Goal: Transaction & Acquisition: Purchase product/service

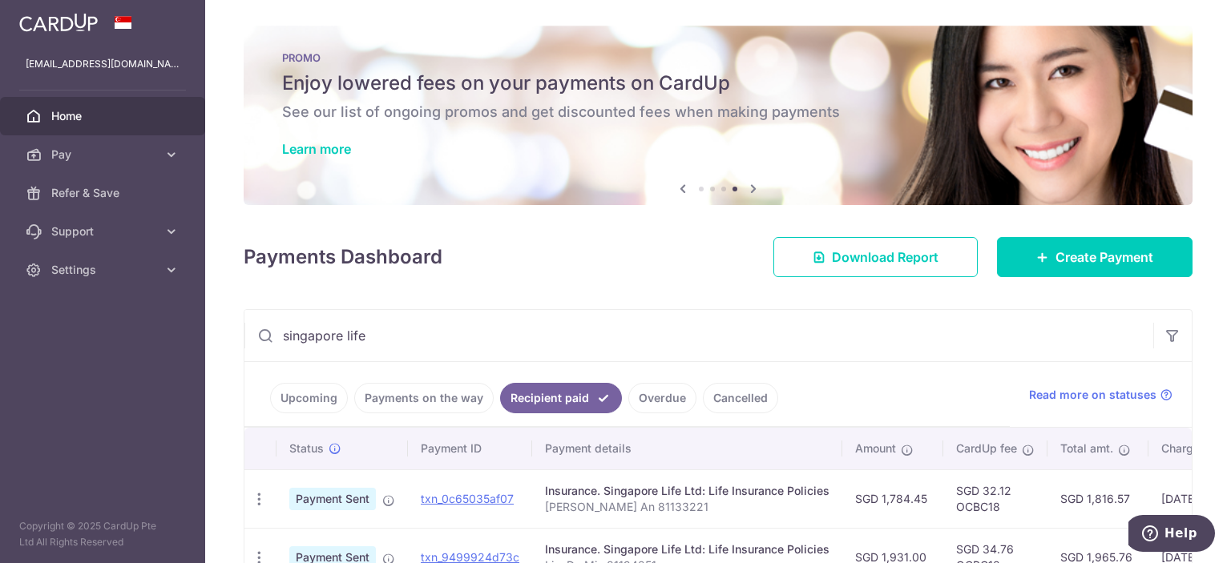
scroll to position [80, 0]
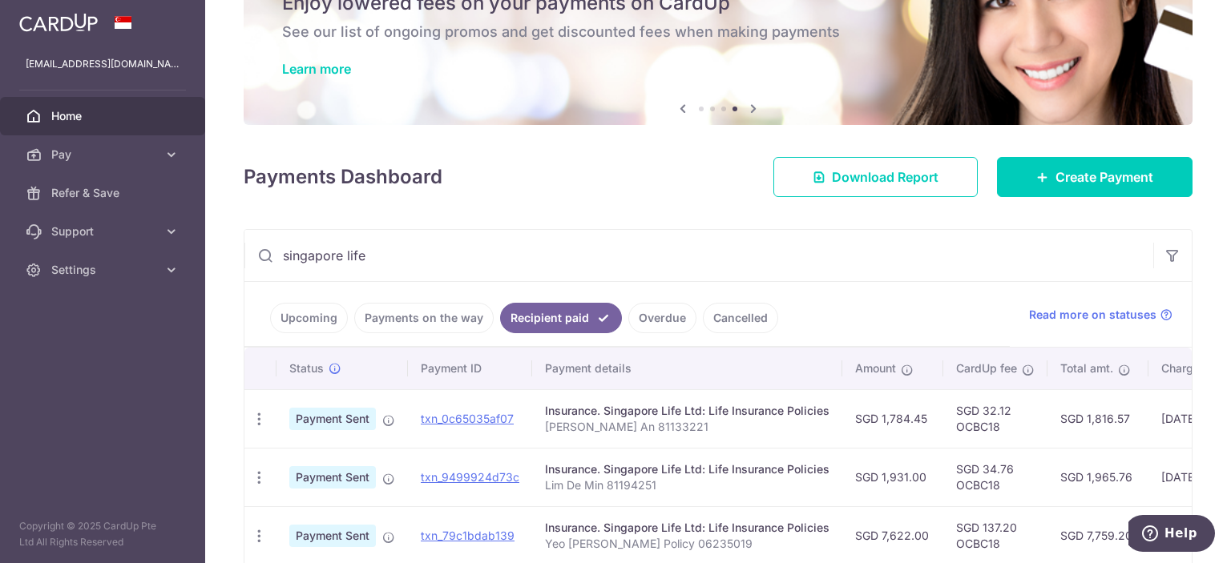
click at [63, 120] on span "Home" at bounding box center [104, 116] width 106 height 16
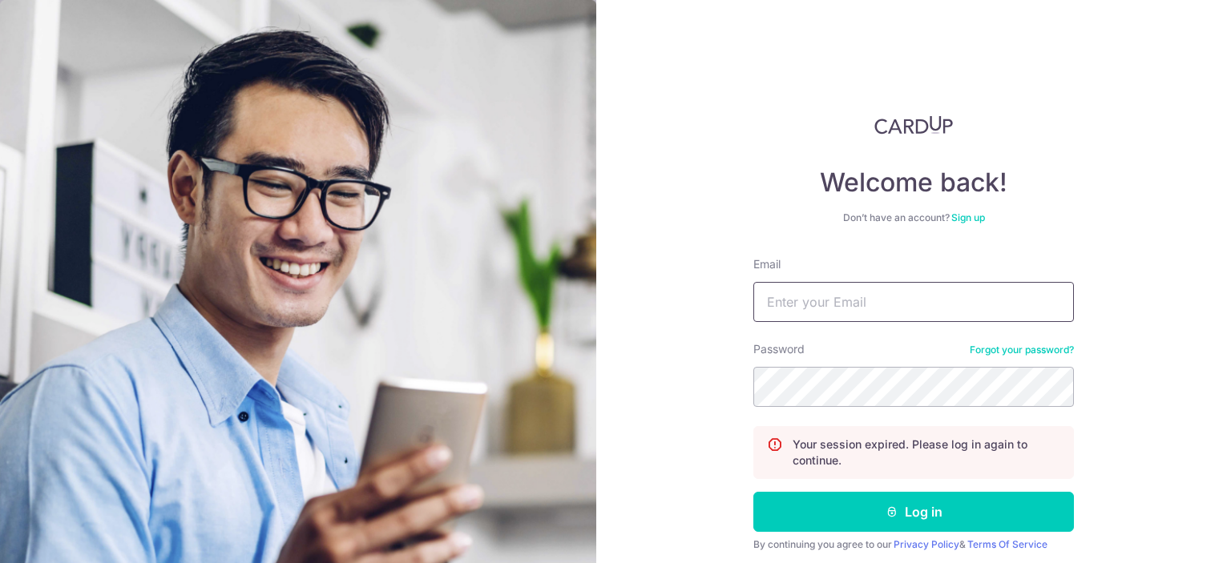
type input "[EMAIL_ADDRESS][DOMAIN_NAME]"
click at [904, 506] on button "Log in" at bounding box center [913, 512] width 321 height 40
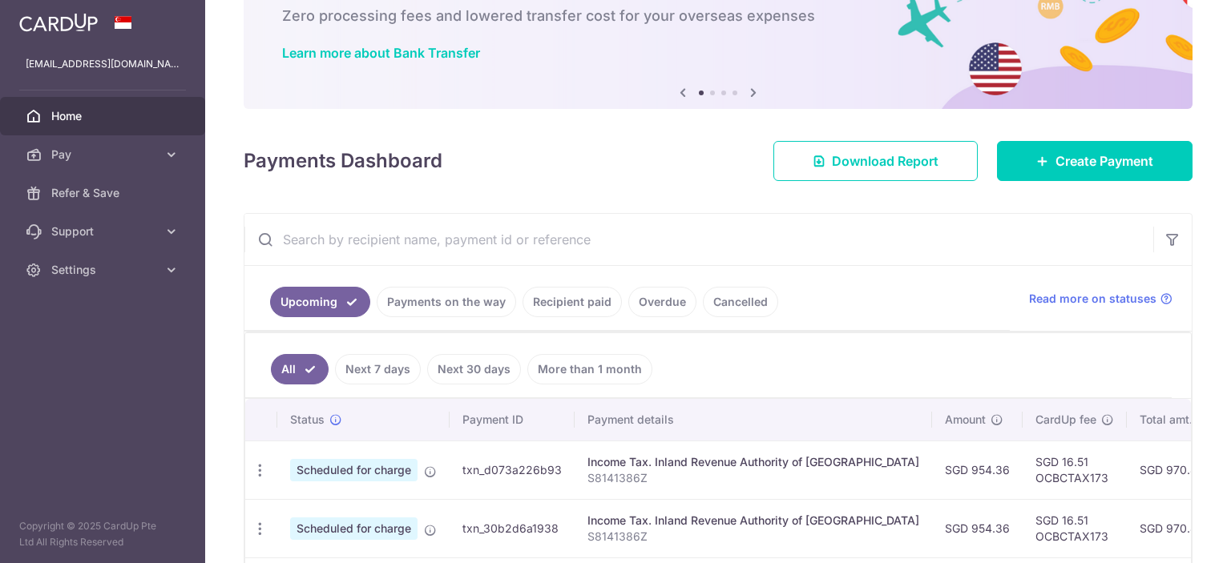
scroll to position [160, 0]
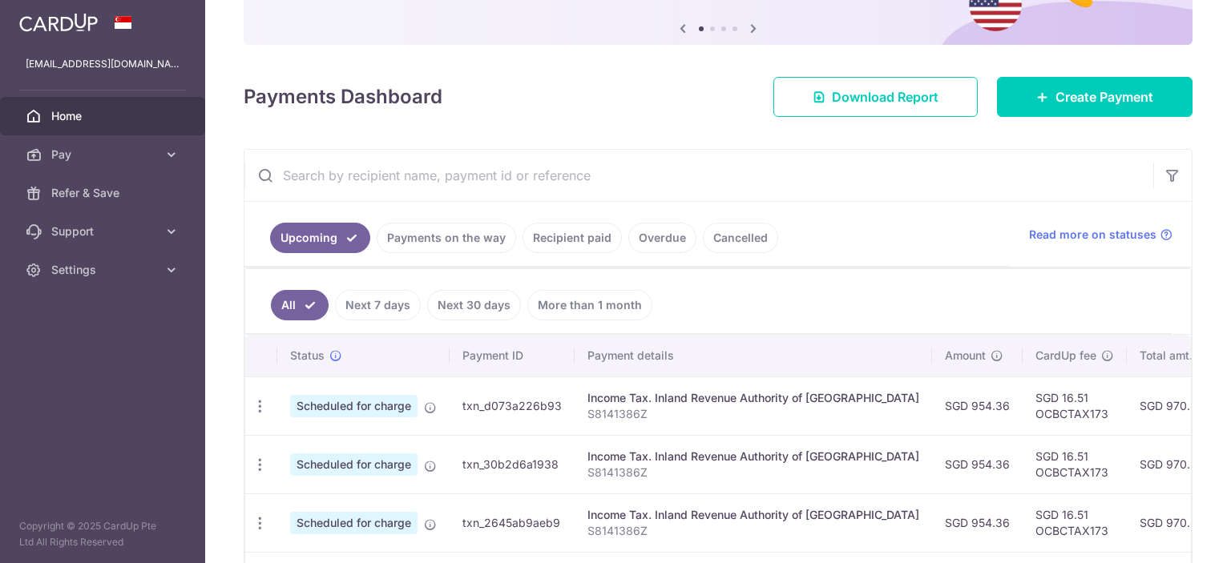
click at [566, 238] on link "Recipient paid" at bounding box center [571, 238] width 99 height 30
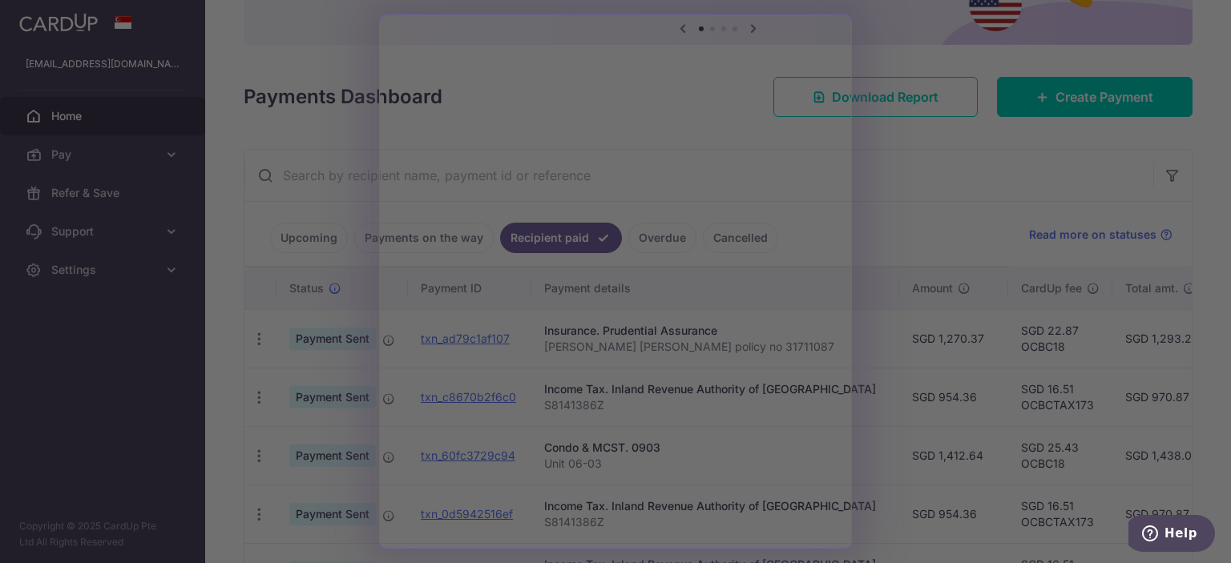
click at [339, 67] on div at bounding box center [621, 284] width 1243 height 569
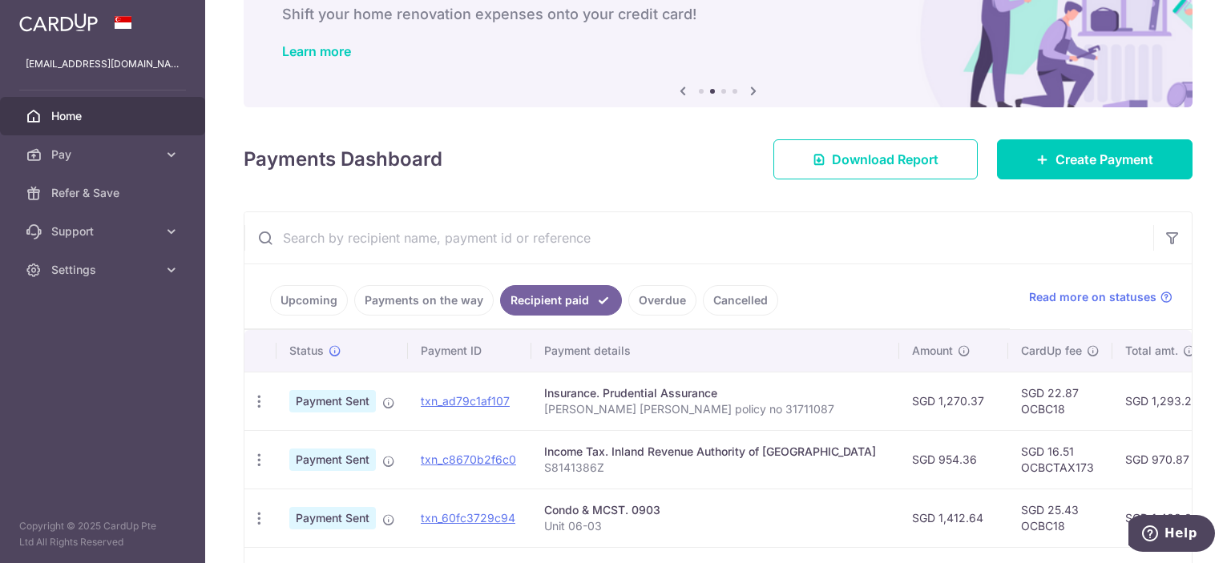
scroll to position [0, 0]
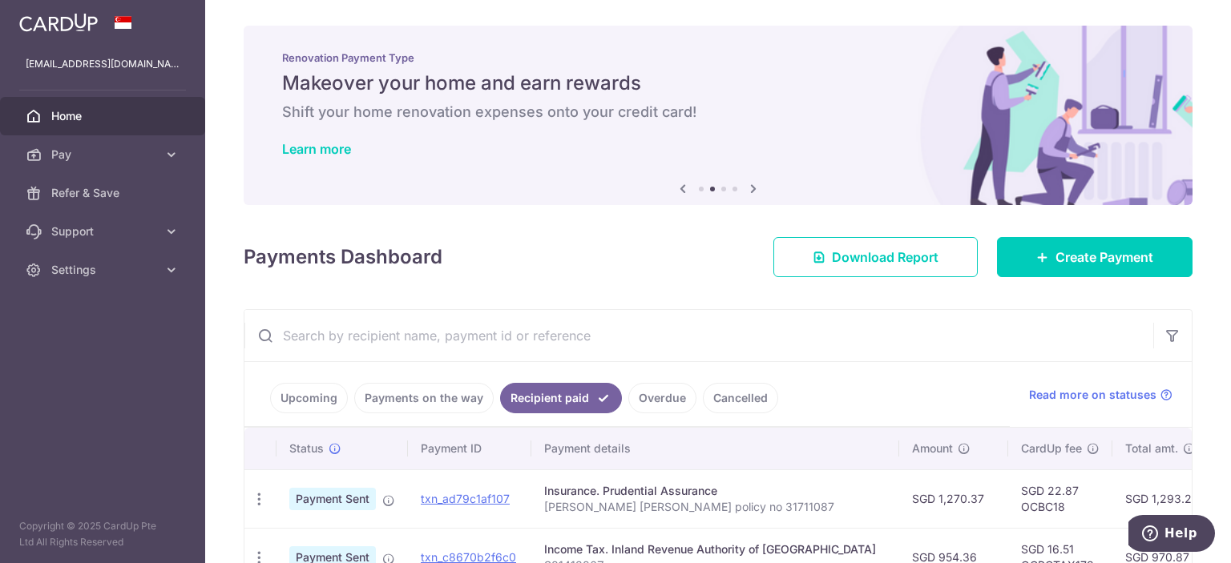
click at [502, 328] on input "text" at bounding box center [698, 335] width 909 height 51
paste input "81194402"
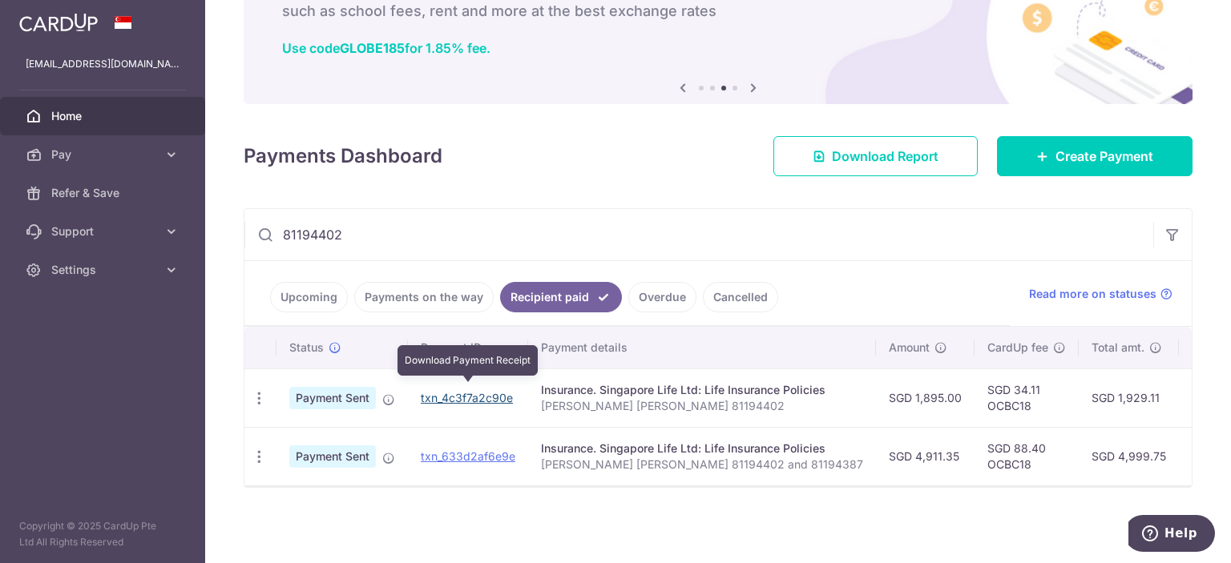
type input "81194402"
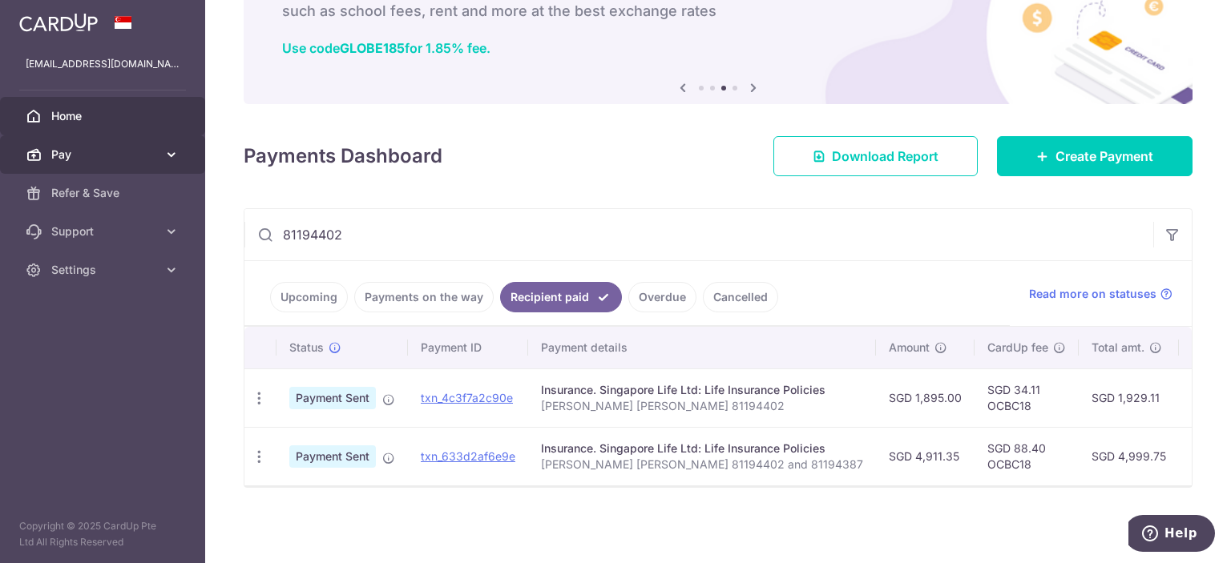
click at [71, 153] on span "Pay" at bounding box center [104, 155] width 106 height 16
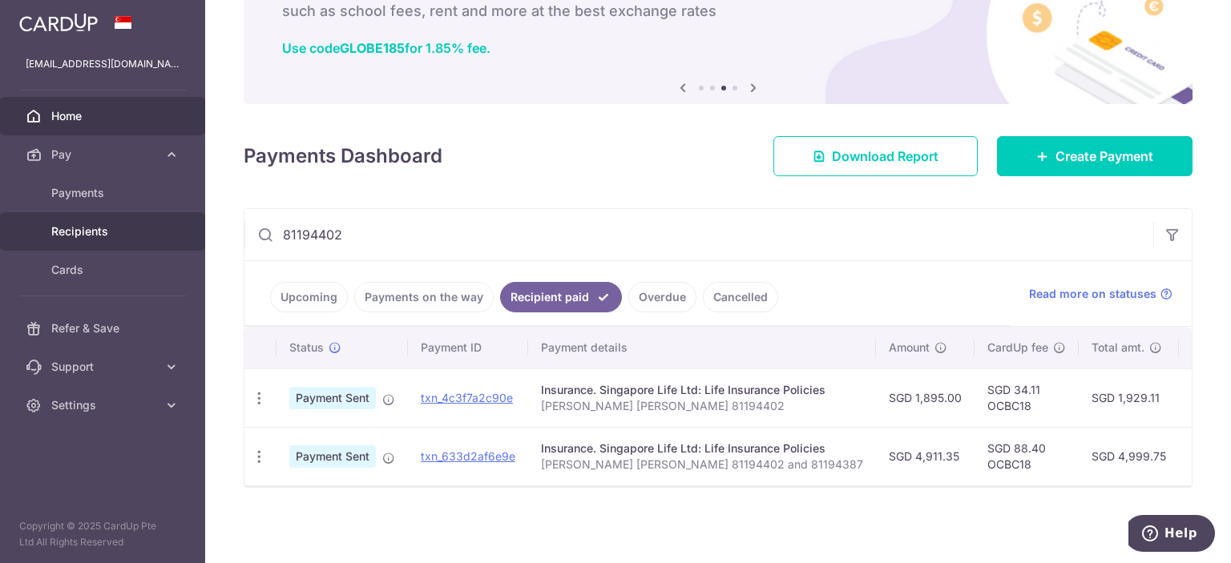
click at [87, 226] on span "Recipients" at bounding box center [104, 232] width 106 height 16
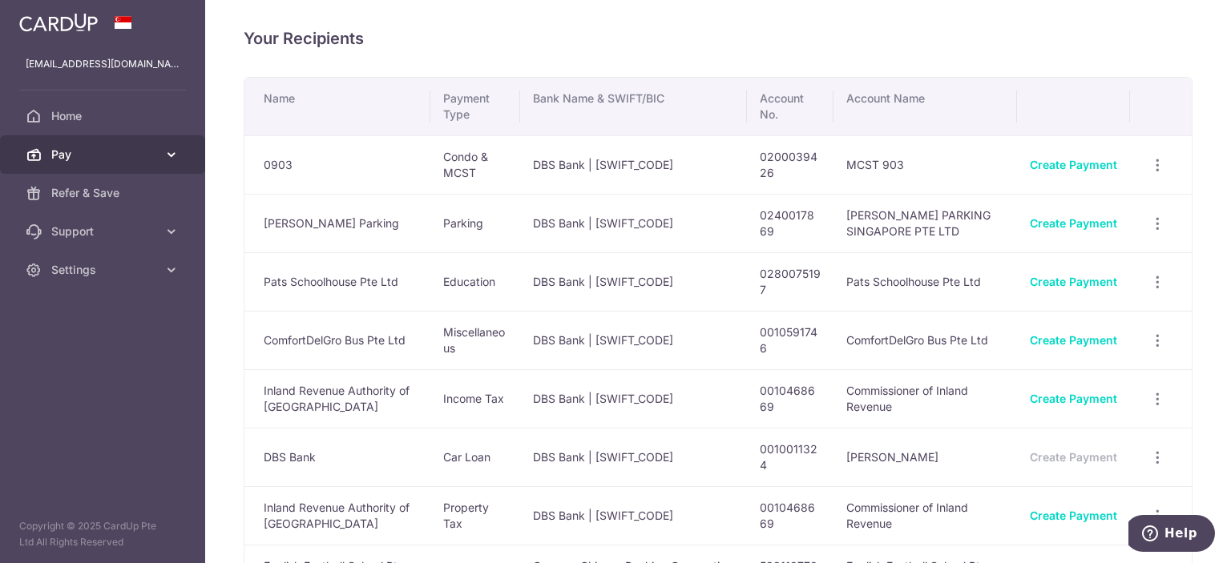
click at [75, 165] on link "Pay" at bounding box center [102, 154] width 205 height 38
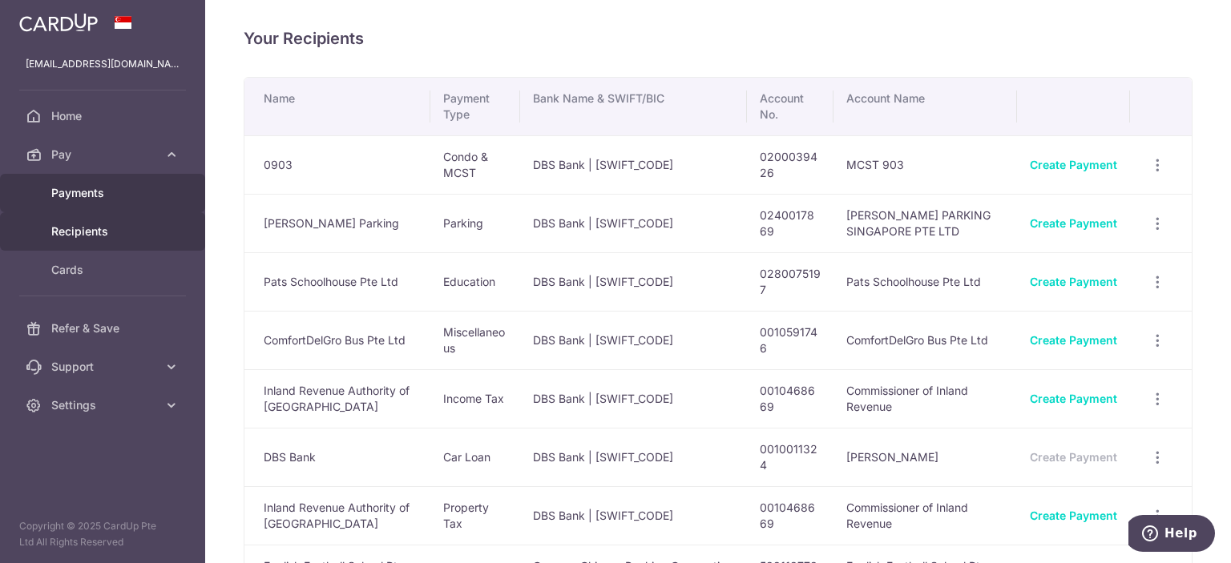
click at [84, 200] on span "Payments" at bounding box center [104, 193] width 106 height 16
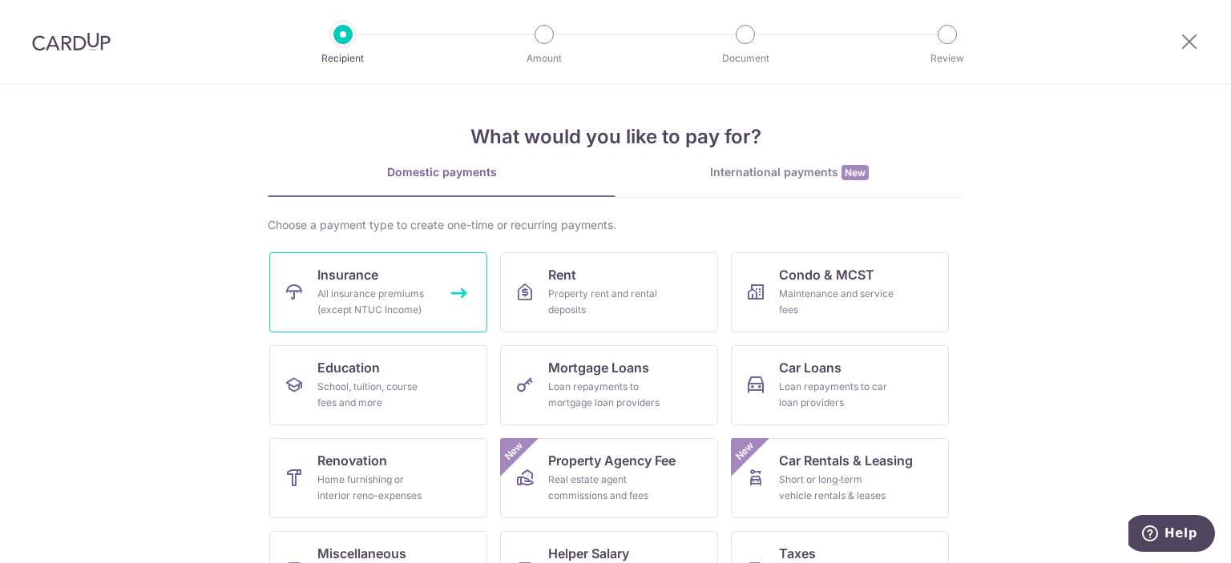
click at [370, 278] on span "Insurance" at bounding box center [347, 274] width 61 height 19
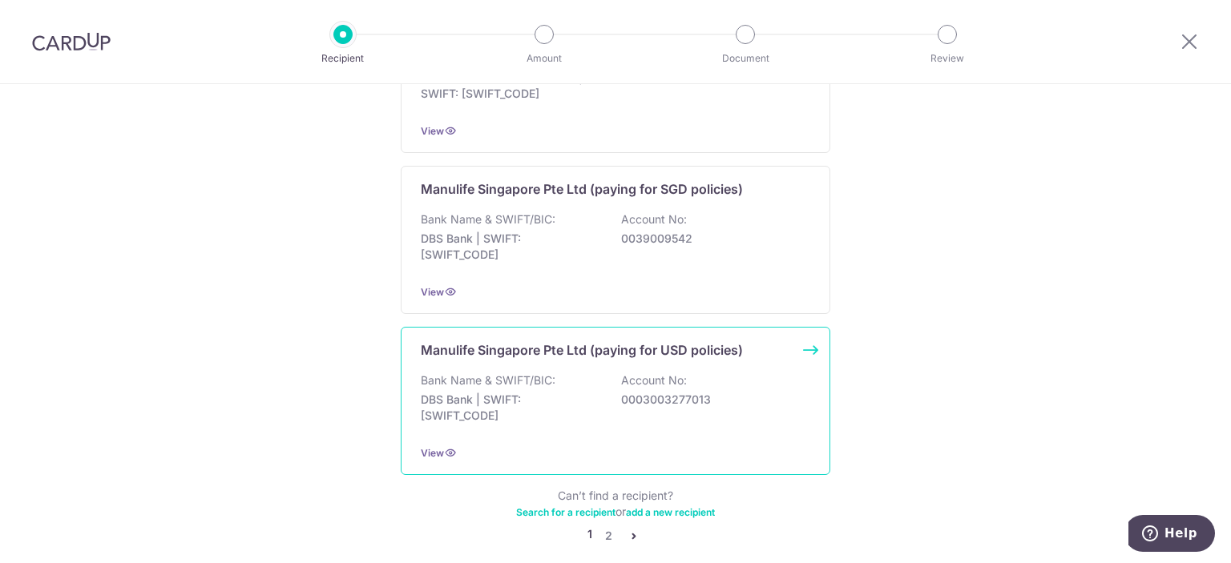
scroll to position [1619, 0]
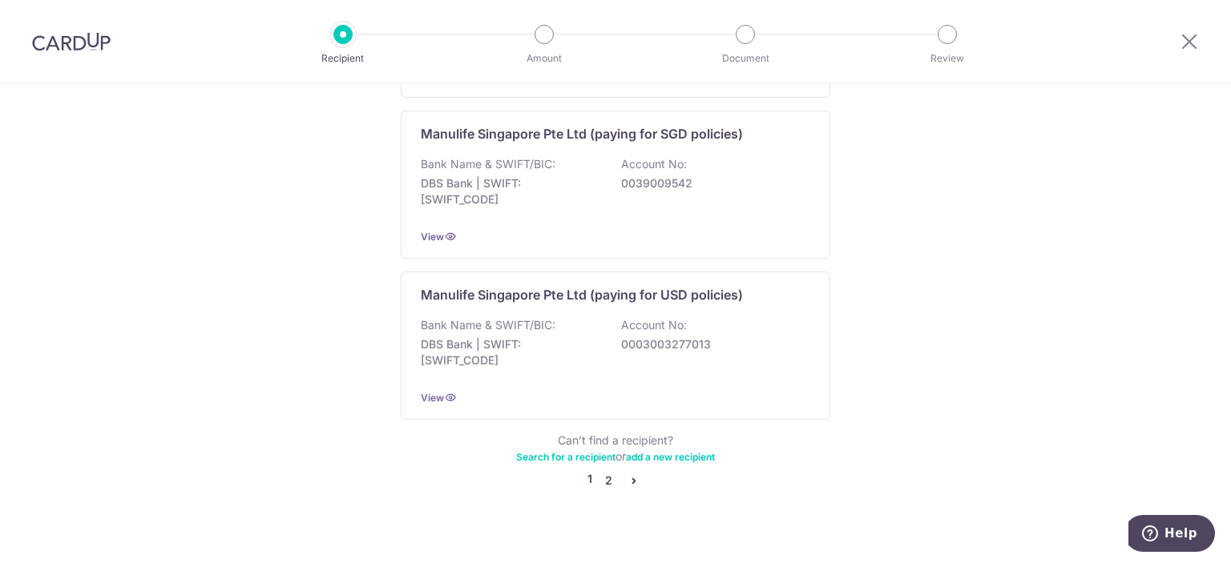
click at [603, 471] on link "2" at bounding box center [608, 480] width 19 height 19
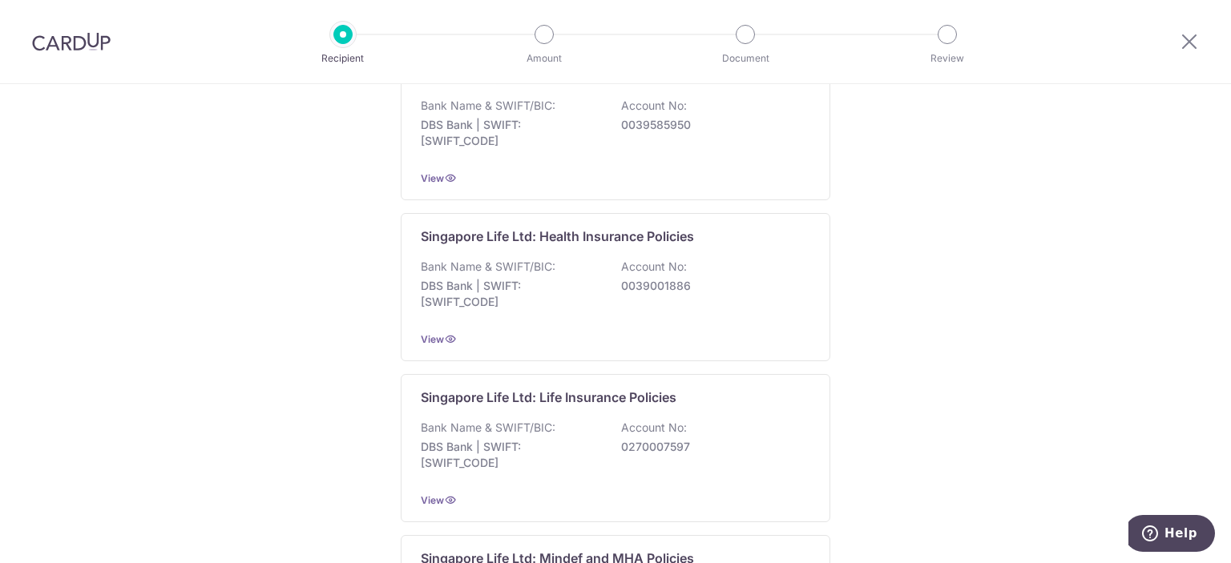
scroll to position [561, 0]
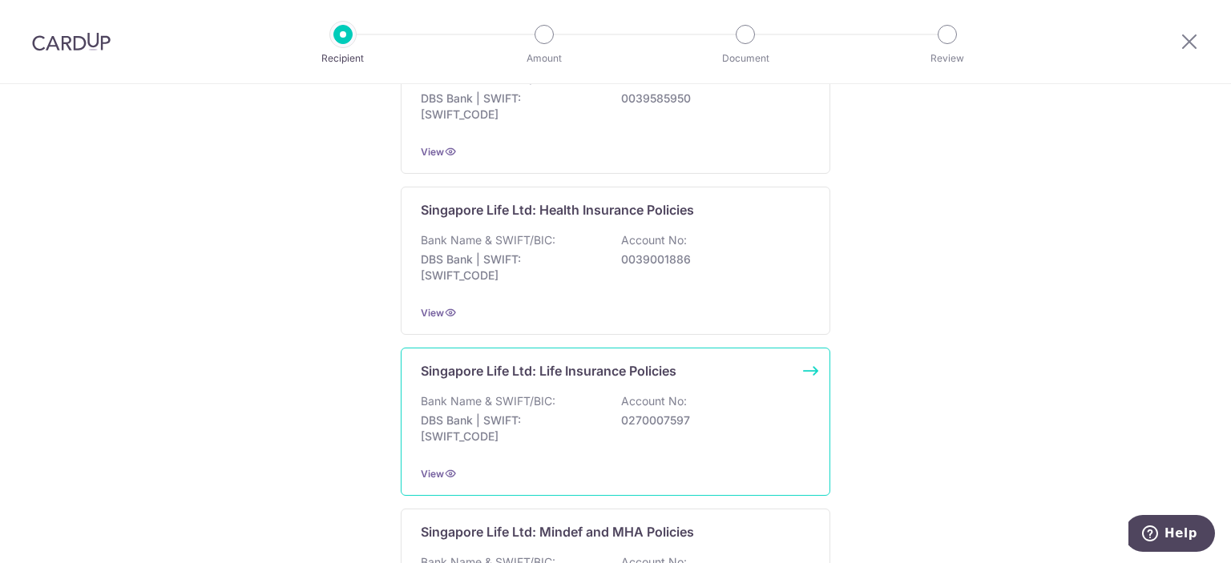
click at [807, 369] on div "Singapore Life Ltd: Life Insurance Policies Bank Name & SWIFT/BIC: DBS Bank | S…" at bounding box center [615, 422] width 429 height 148
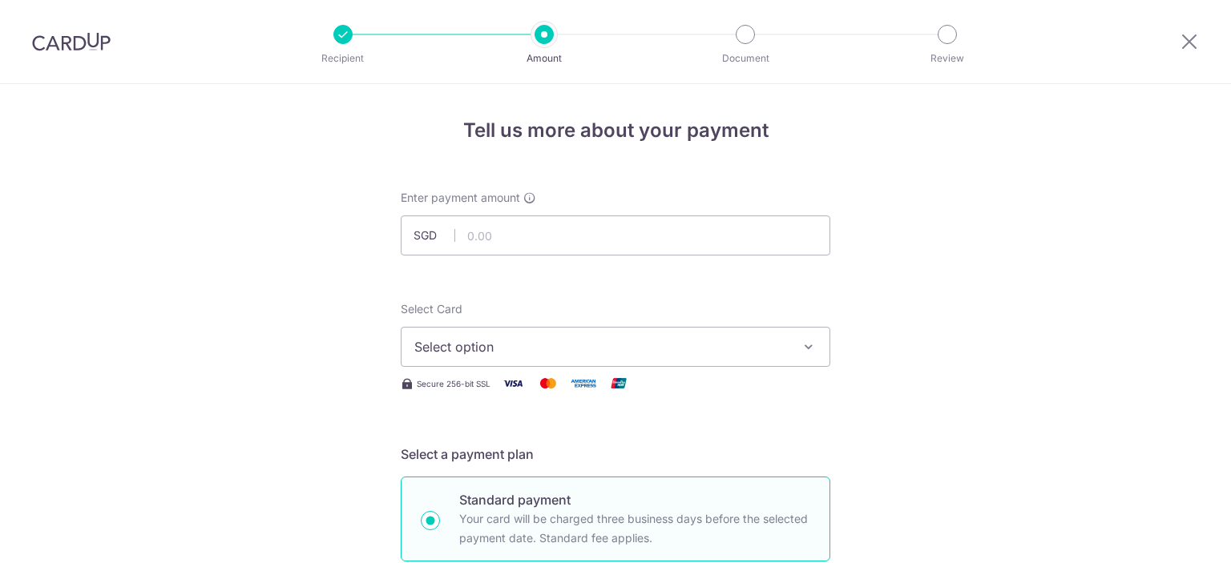
click at [506, 233] on input "text" at bounding box center [615, 236] width 429 height 40
click at [506, 347] on span "Select option" at bounding box center [600, 346] width 373 height 19
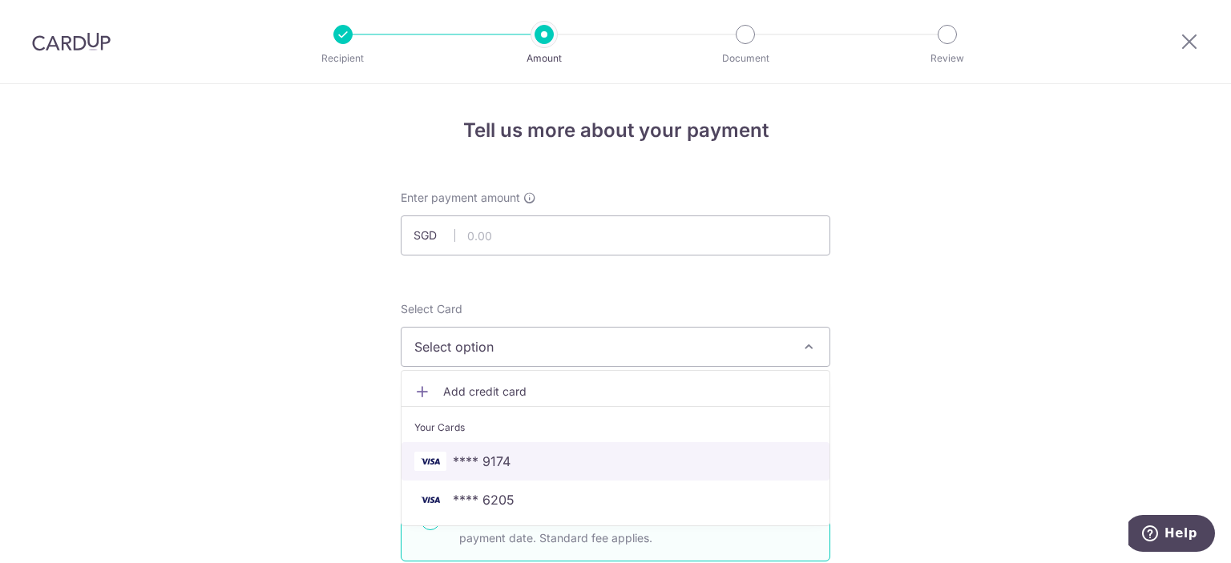
click at [520, 458] on span "**** 9174" at bounding box center [615, 461] width 402 height 19
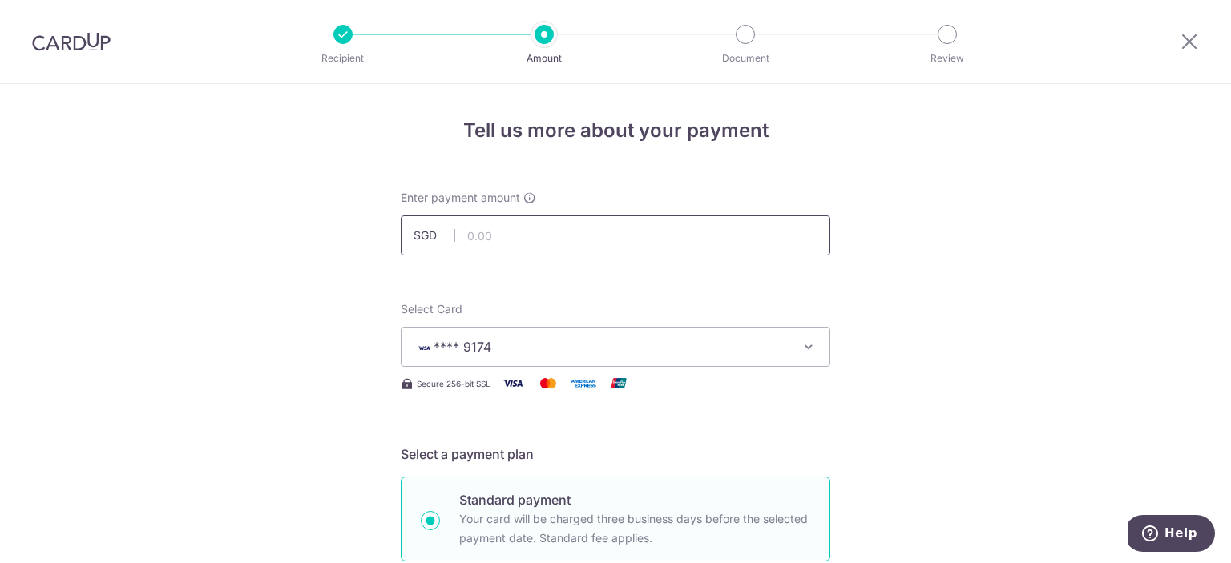
click at [499, 235] on input "text" at bounding box center [615, 236] width 429 height 40
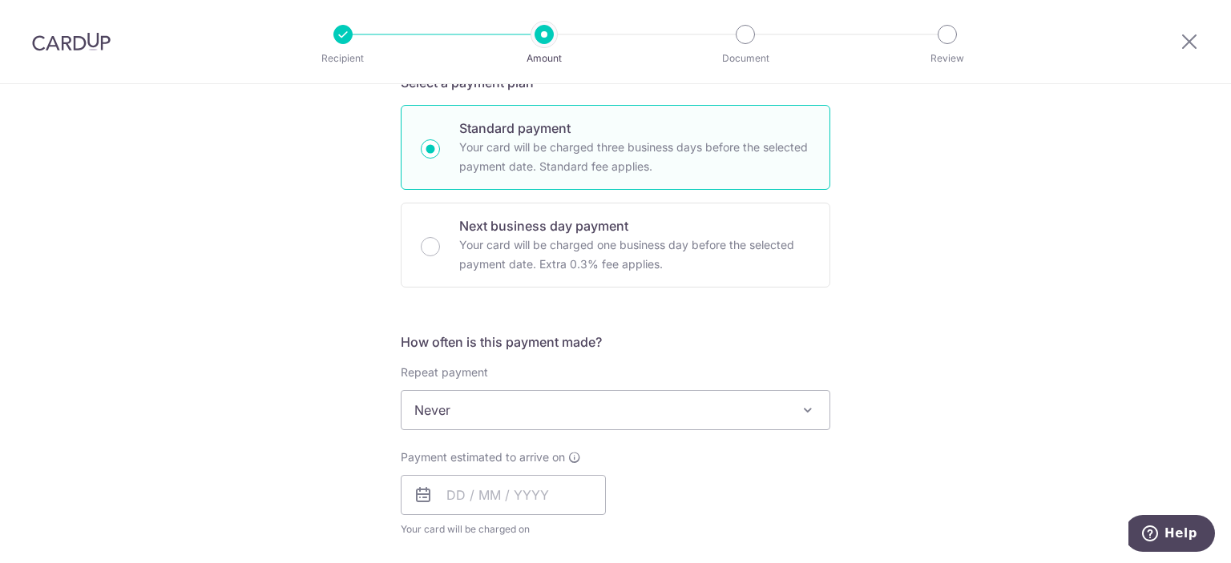
scroll to position [401, 0]
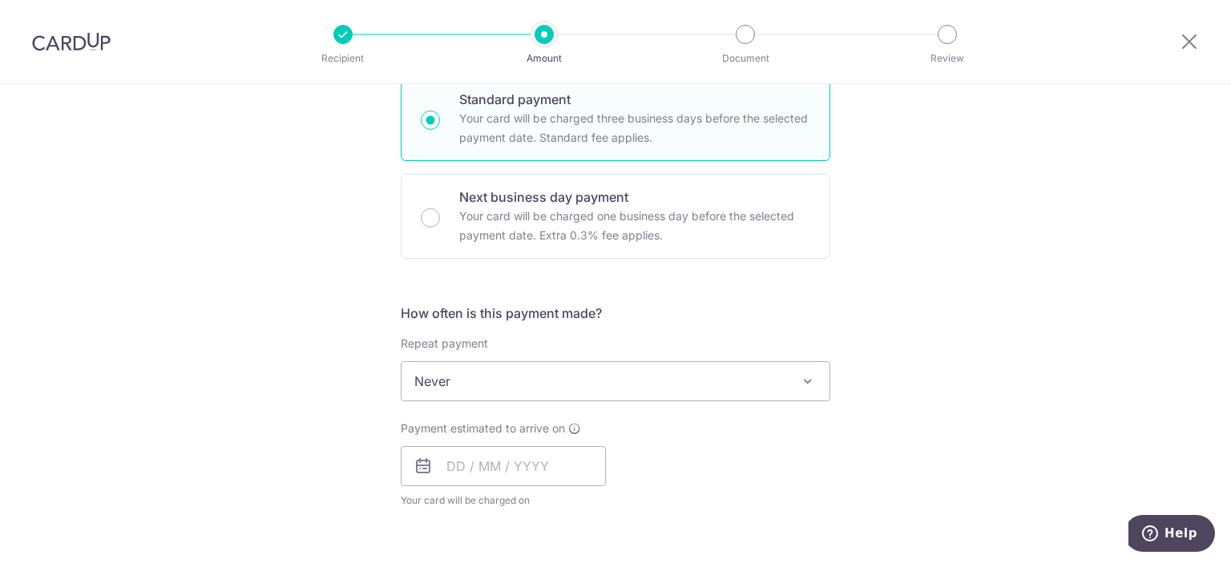
click at [460, 381] on span "Never" at bounding box center [615, 381] width 428 height 38
type input "1,895.00"
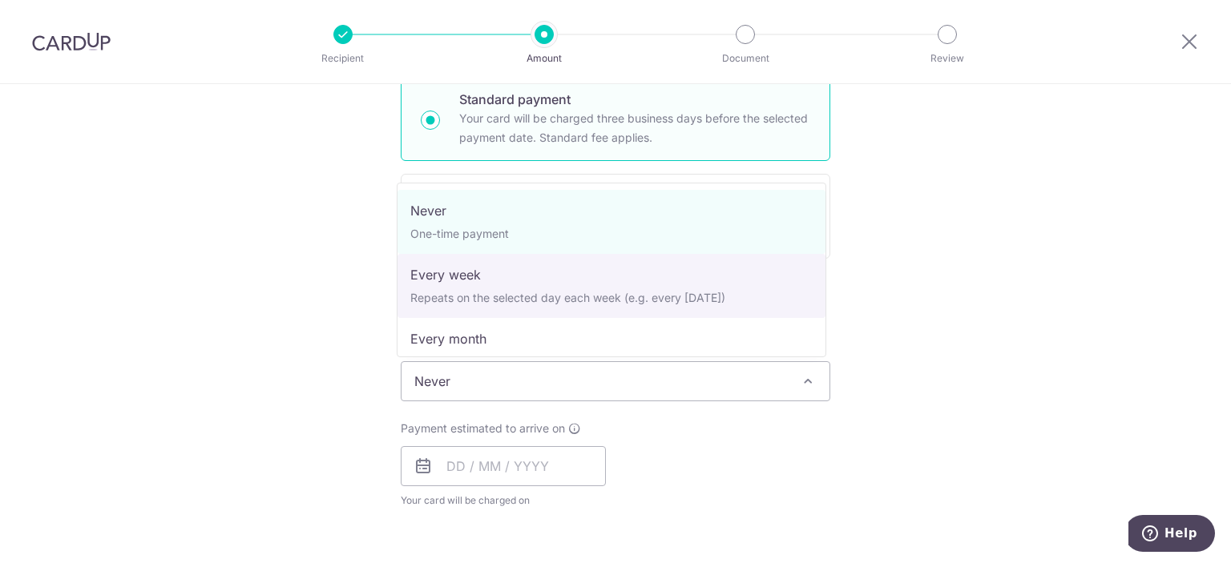
select select "2"
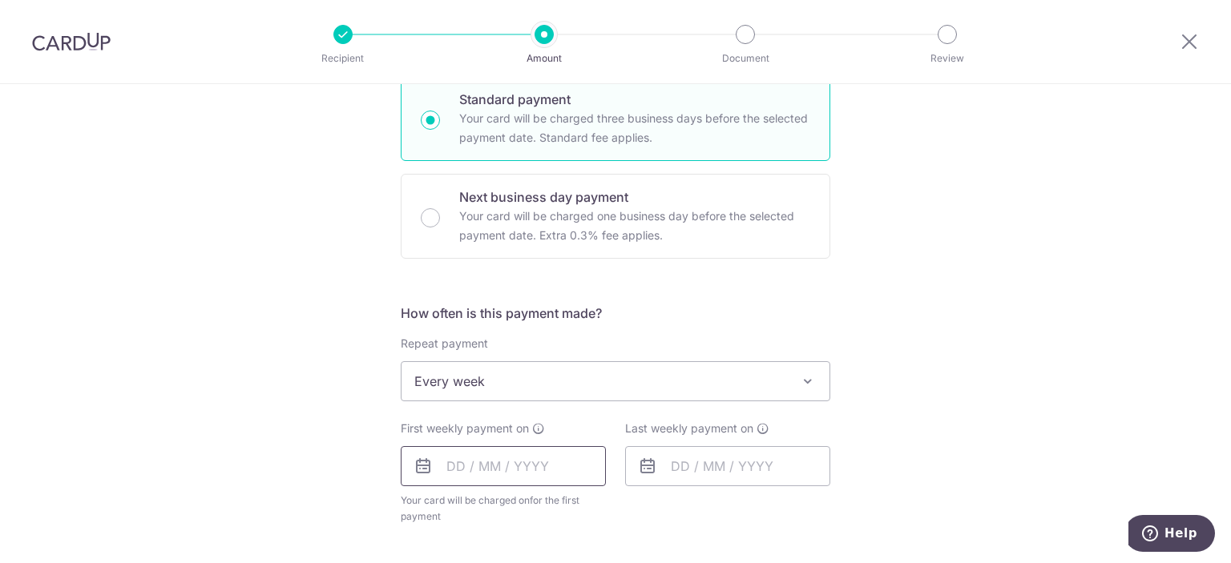
click at [519, 464] on input "text" at bounding box center [503, 466] width 205 height 40
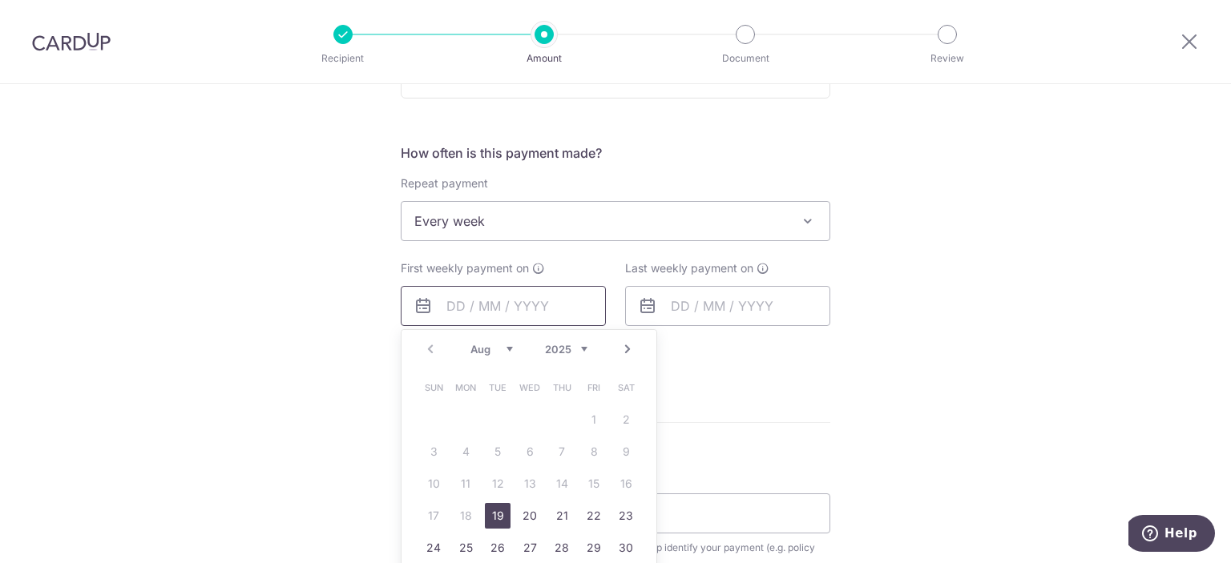
scroll to position [721, 0]
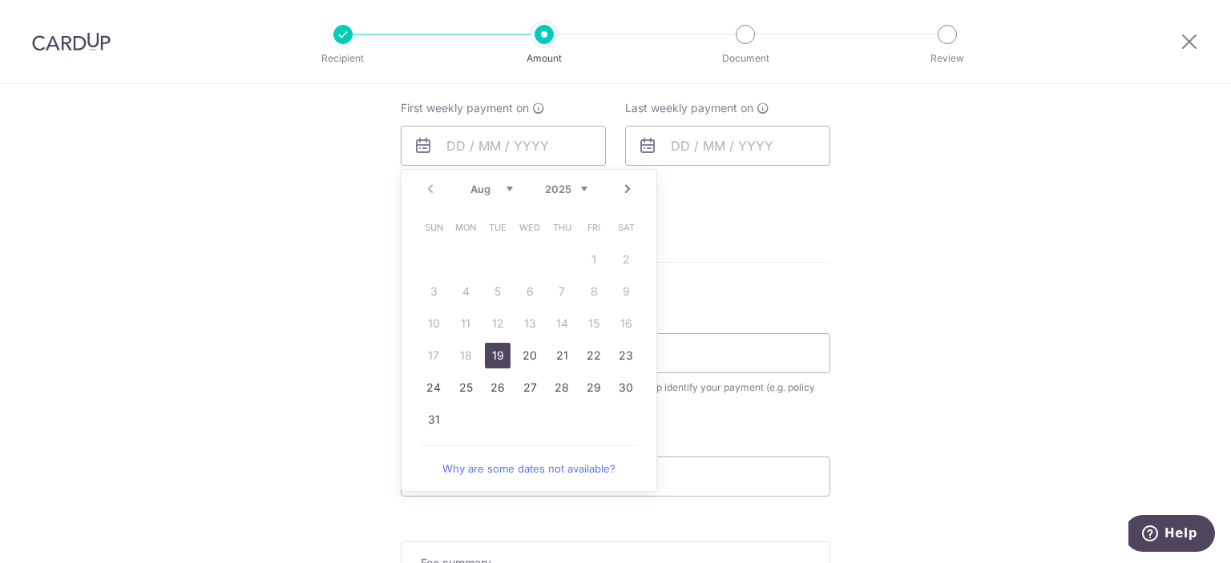
click at [487, 355] on link "19" at bounding box center [498, 356] width 26 height 26
type input "[DATE]"
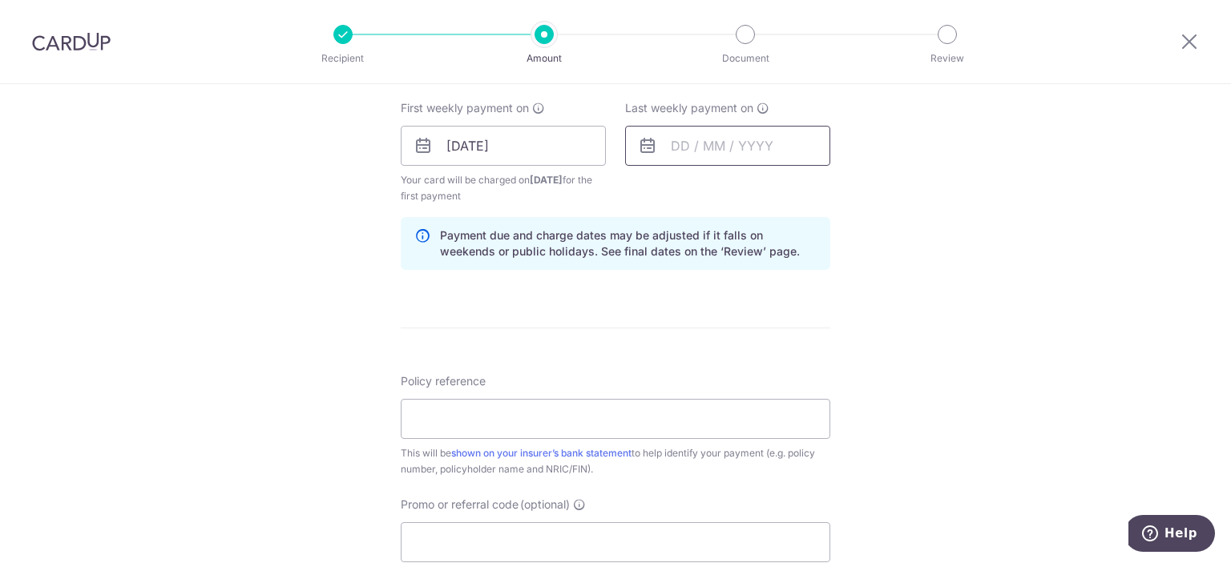
click at [676, 143] on input "text" at bounding box center [727, 146] width 205 height 40
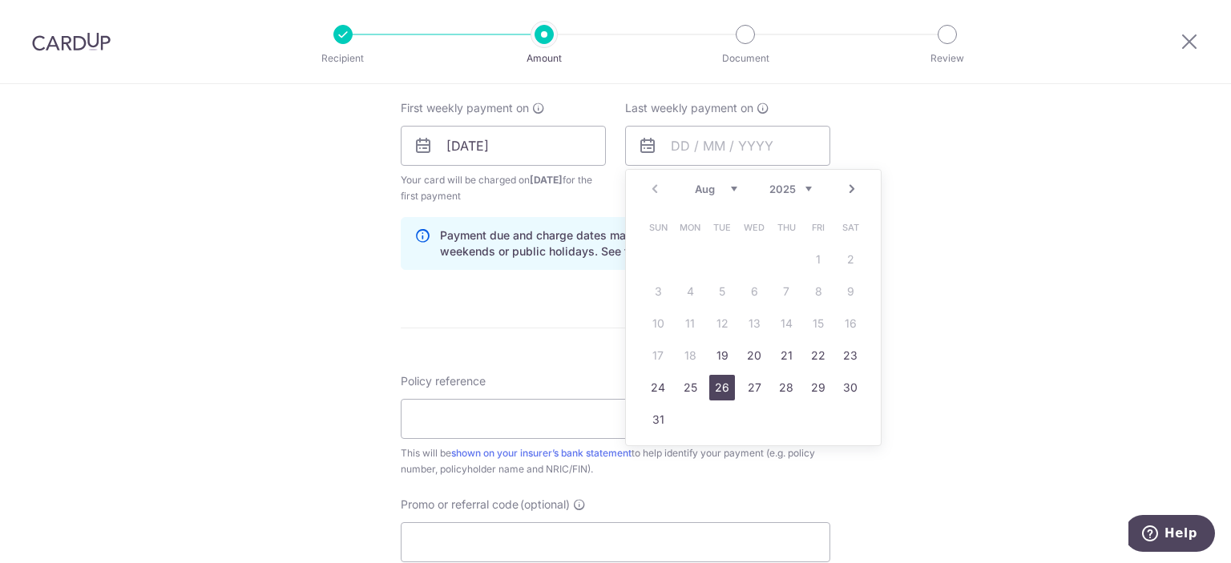
click at [720, 389] on link "26" at bounding box center [722, 388] width 26 height 26
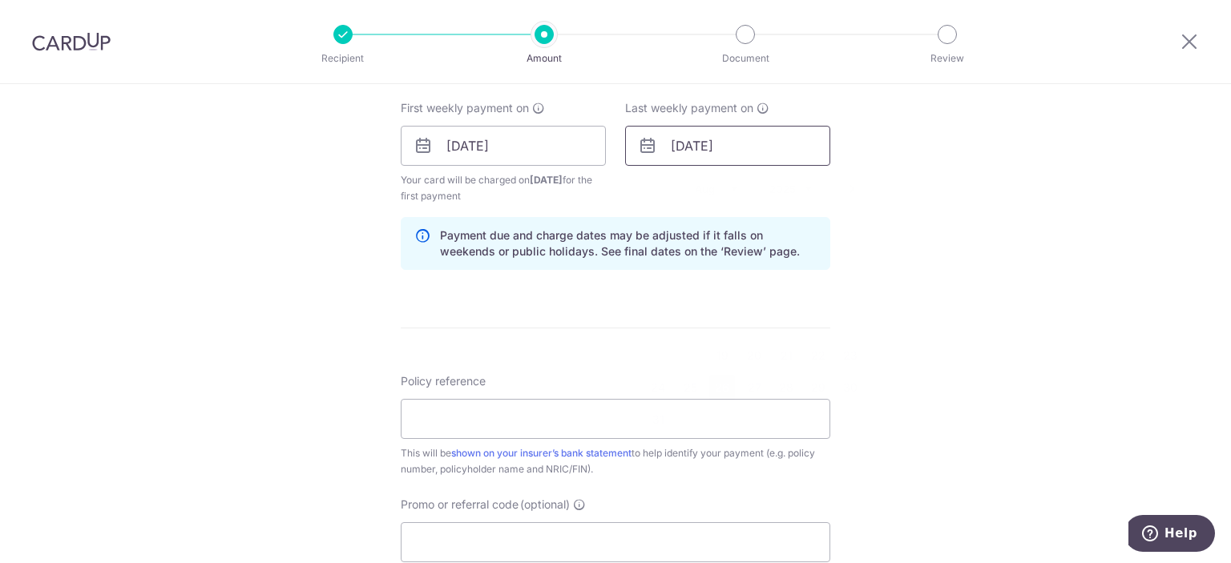
click at [694, 134] on input "[DATE]" at bounding box center [727, 146] width 205 height 40
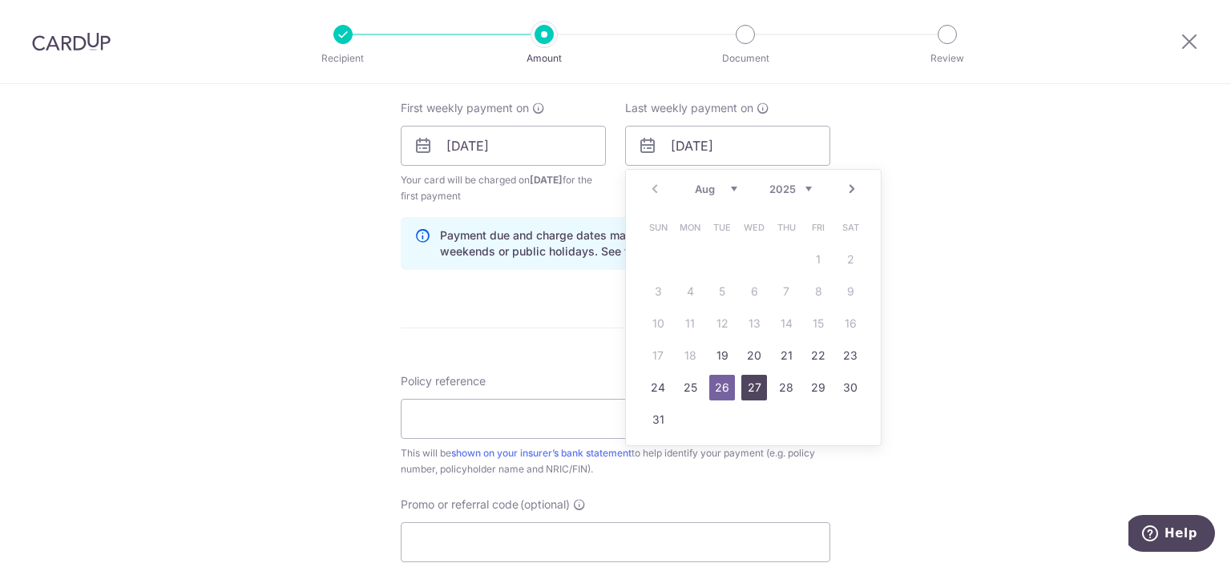
click at [748, 387] on link "27" at bounding box center [754, 388] width 26 height 26
type input "27/08/2025"
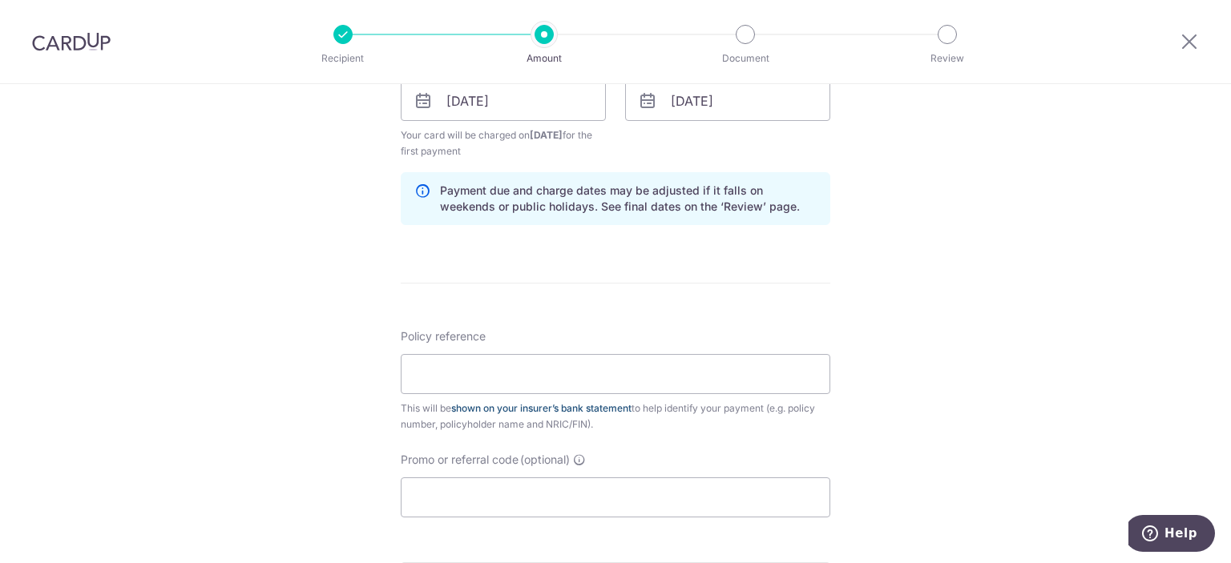
scroll to position [801, 0]
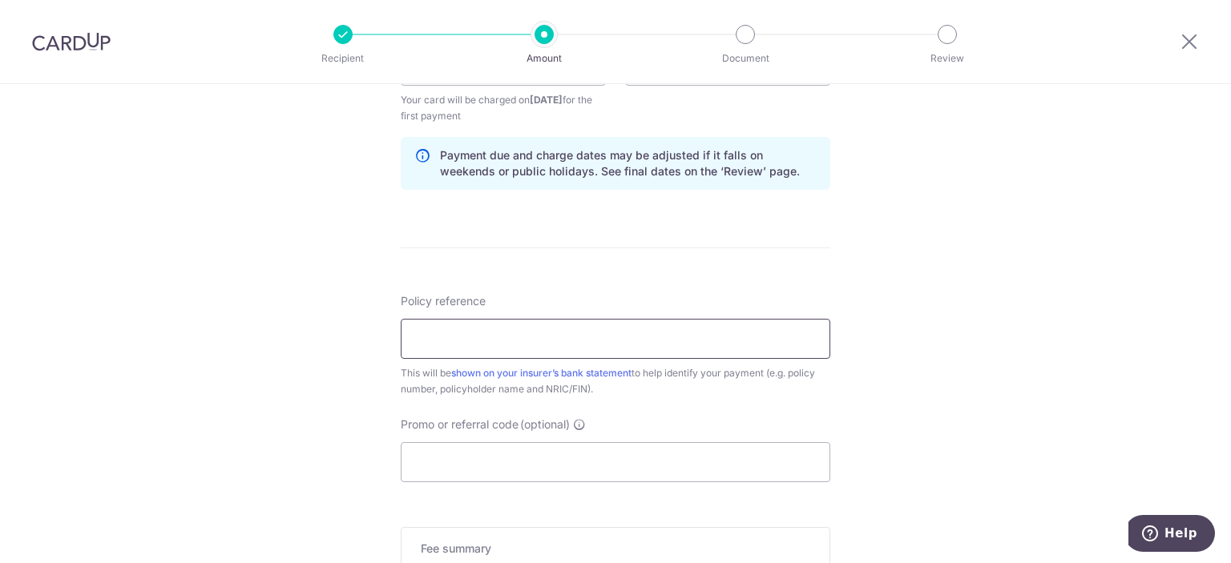
click at [478, 336] on input "Policy reference" at bounding box center [615, 339] width 429 height 40
paste input "81194402"
click at [410, 337] on input "81194402" at bounding box center [615, 339] width 429 height 40
drag, startPoint x: 527, startPoint y: 333, endPoint x: 410, endPoint y: 330, distance: 117.0
click at [410, 330] on input "Yeo Wei81194402" at bounding box center [615, 339] width 429 height 40
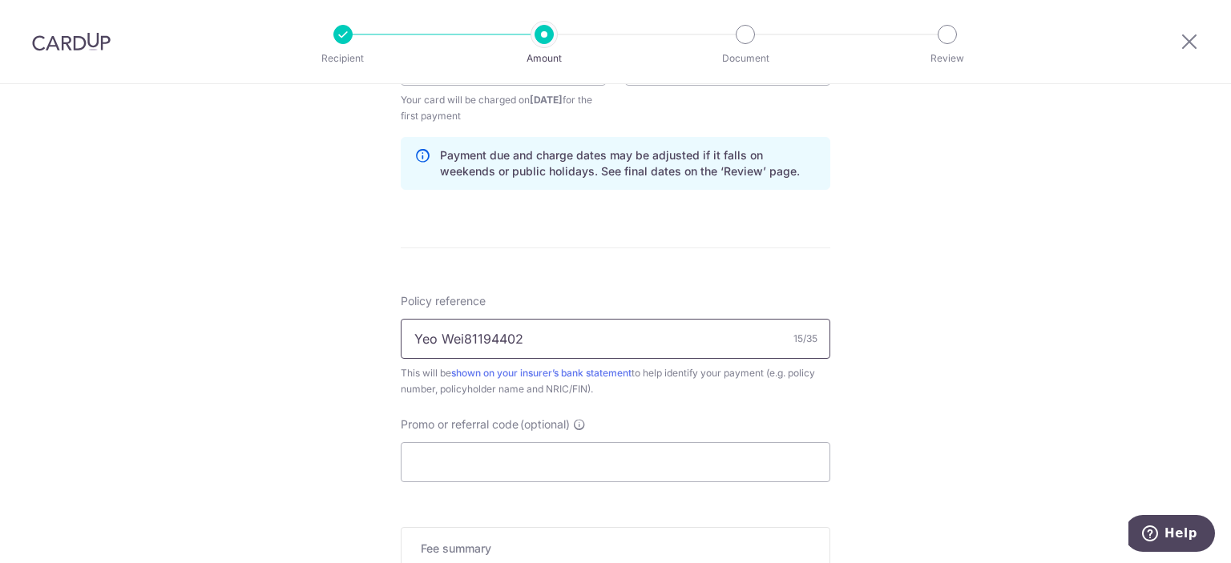
paste input "Jiang"
type input "[PERSON_NAME] [PERSON_NAME] 81194402"
click at [475, 461] on input "Promo or referral code (optional)" at bounding box center [615, 462] width 429 height 40
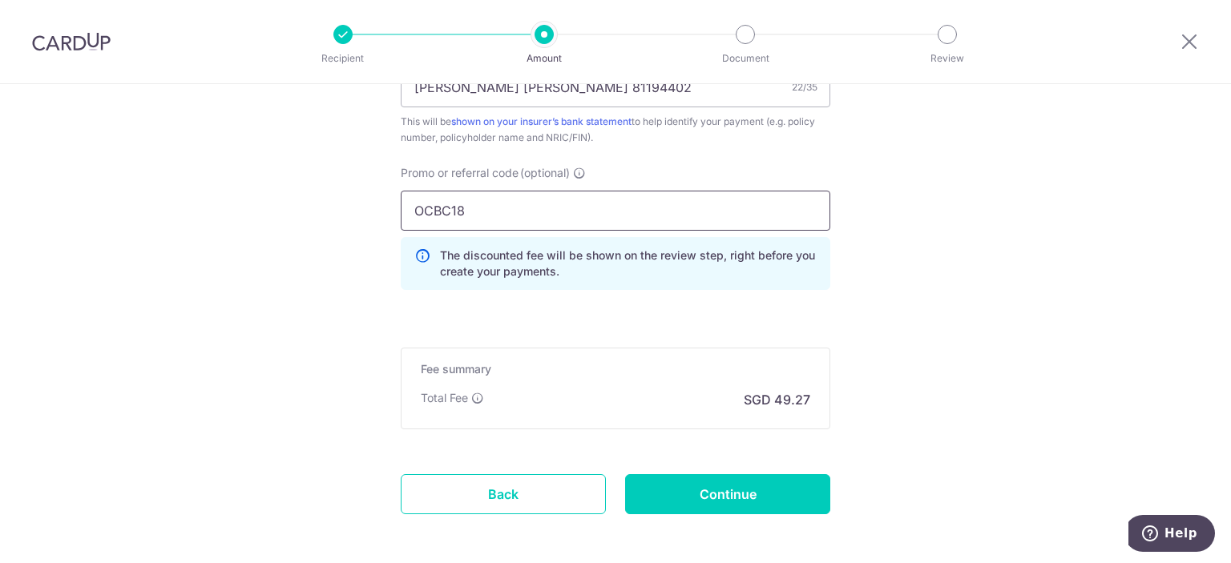
scroll to position [1122, 0]
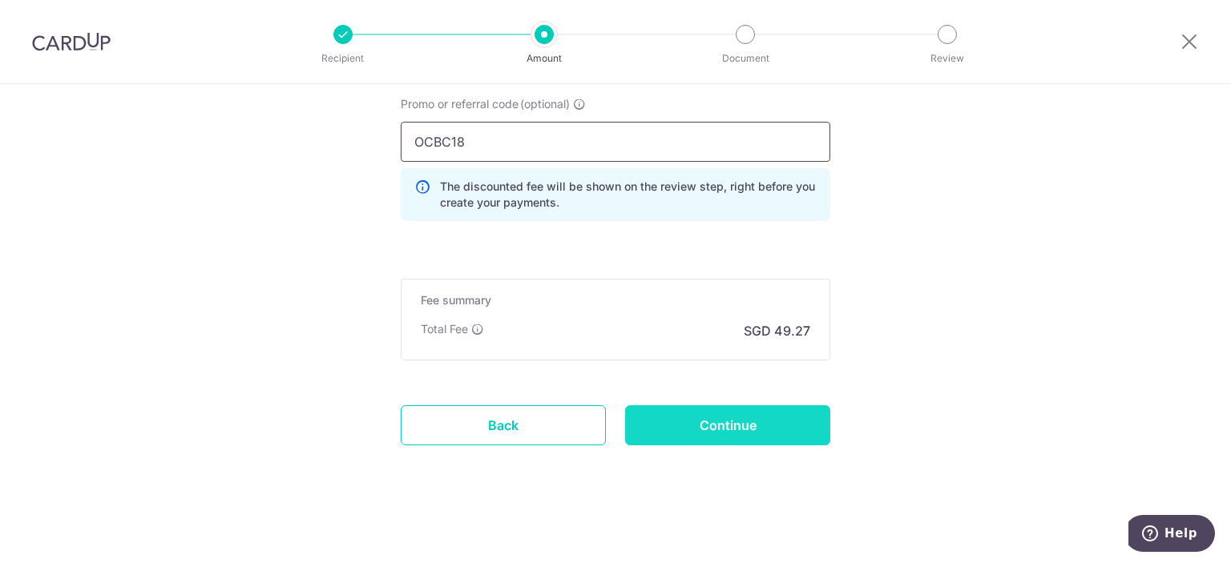
type input "OCBC18"
click at [748, 411] on input "Continue" at bounding box center [727, 425] width 205 height 40
type input "Create Schedule"
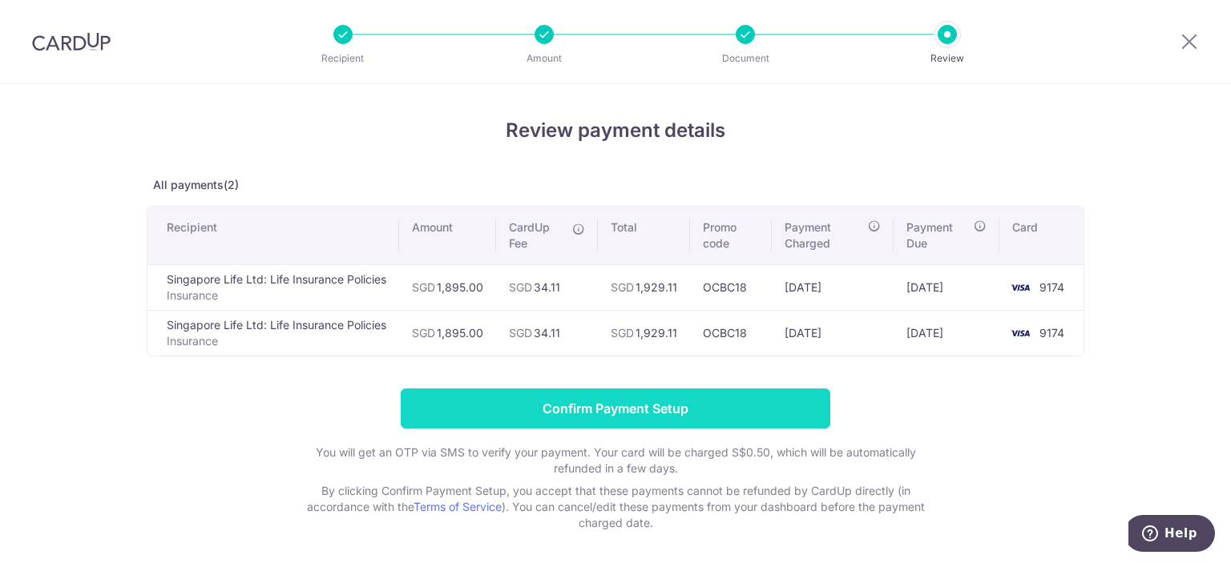
click at [648, 401] on input "Confirm Payment Setup" at bounding box center [615, 409] width 429 height 40
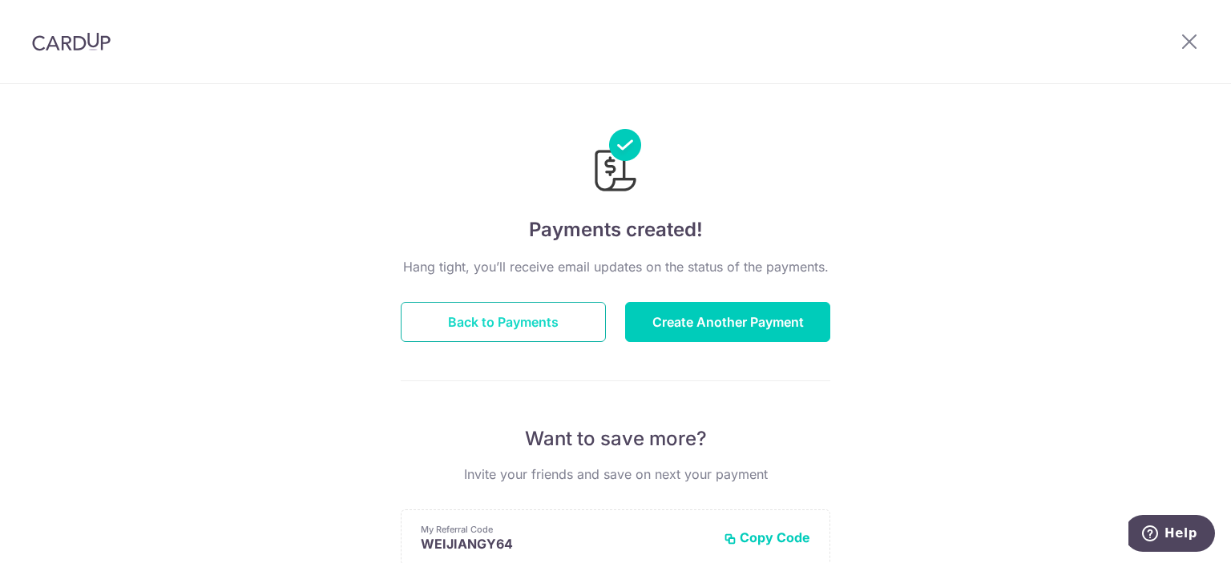
click at [574, 317] on button "Back to Payments" at bounding box center [503, 322] width 205 height 40
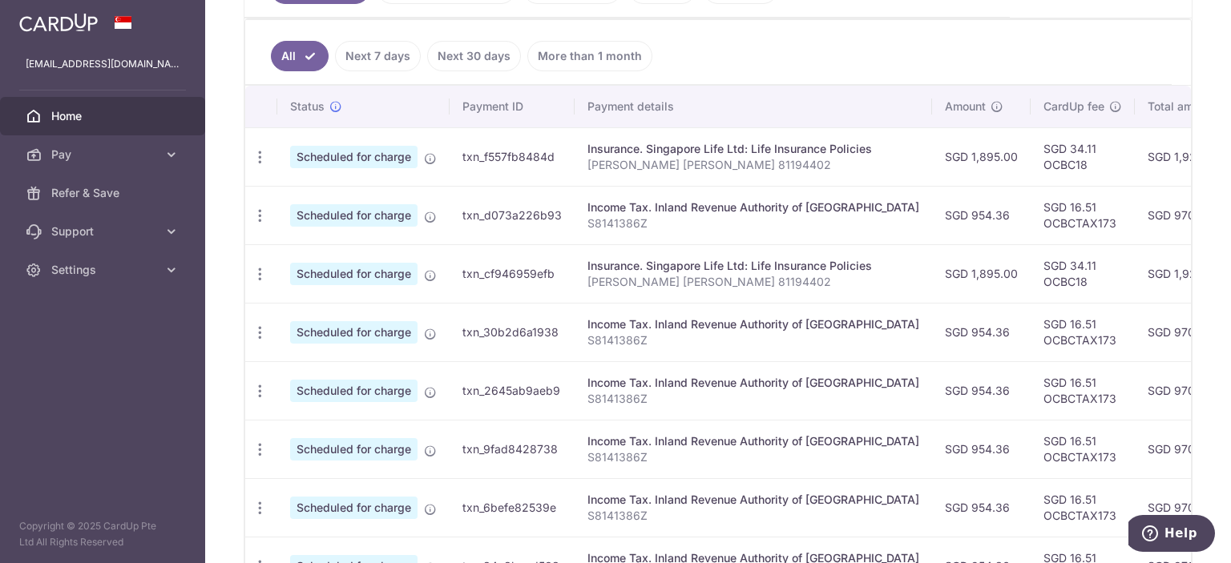
scroll to position [420, 0]
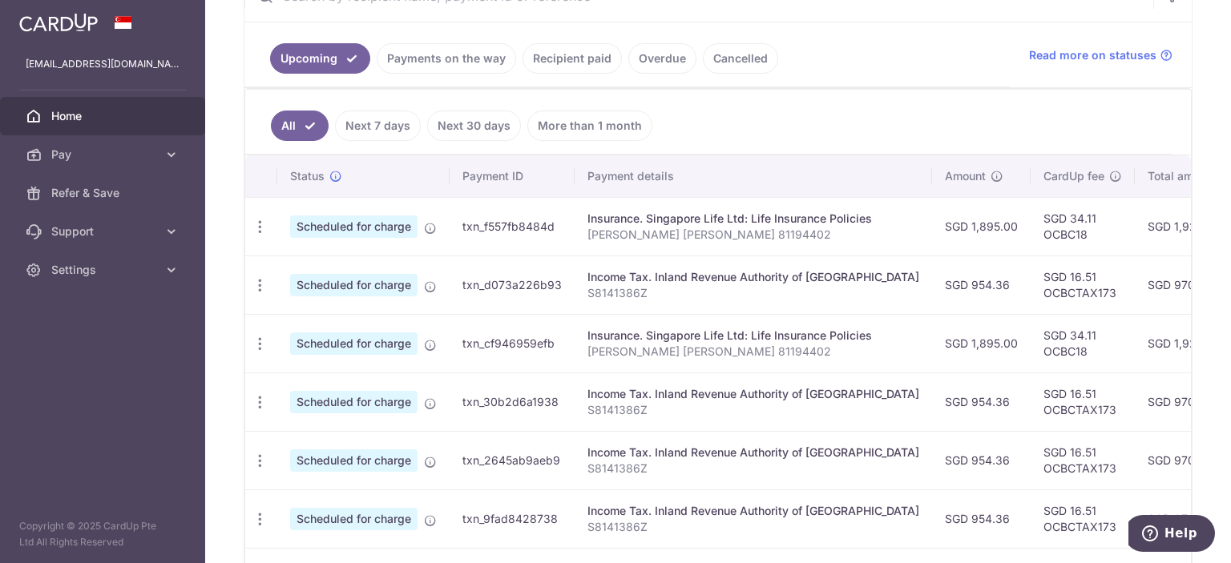
click at [391, 127] on link "Next 7 days" at bounding box center [378, 126] width 86 height 30
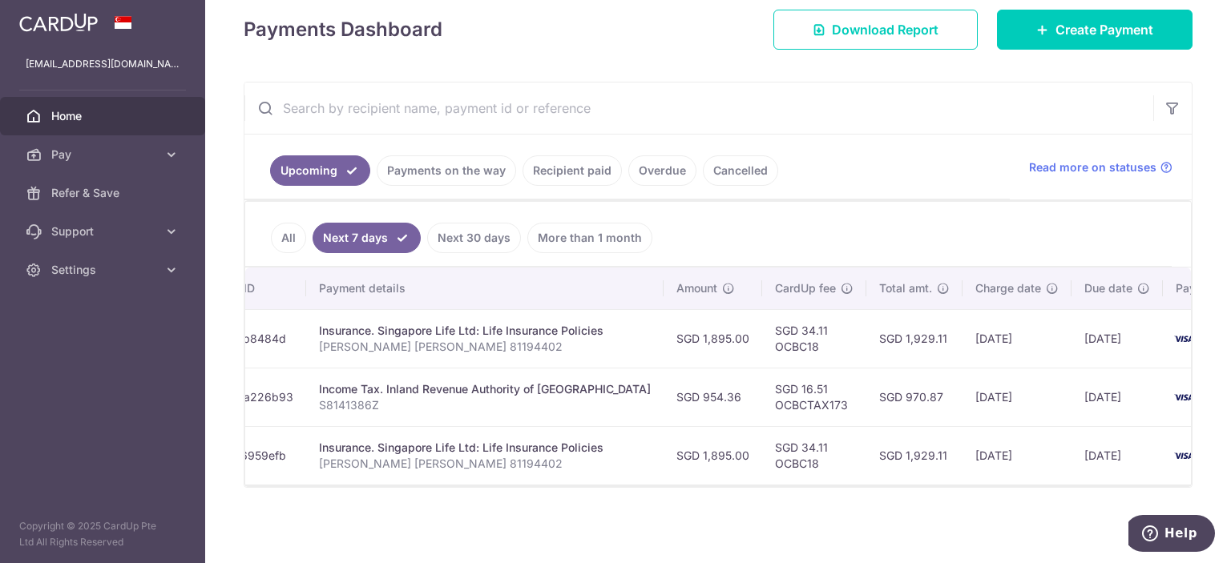
scroll to position [0, 0]
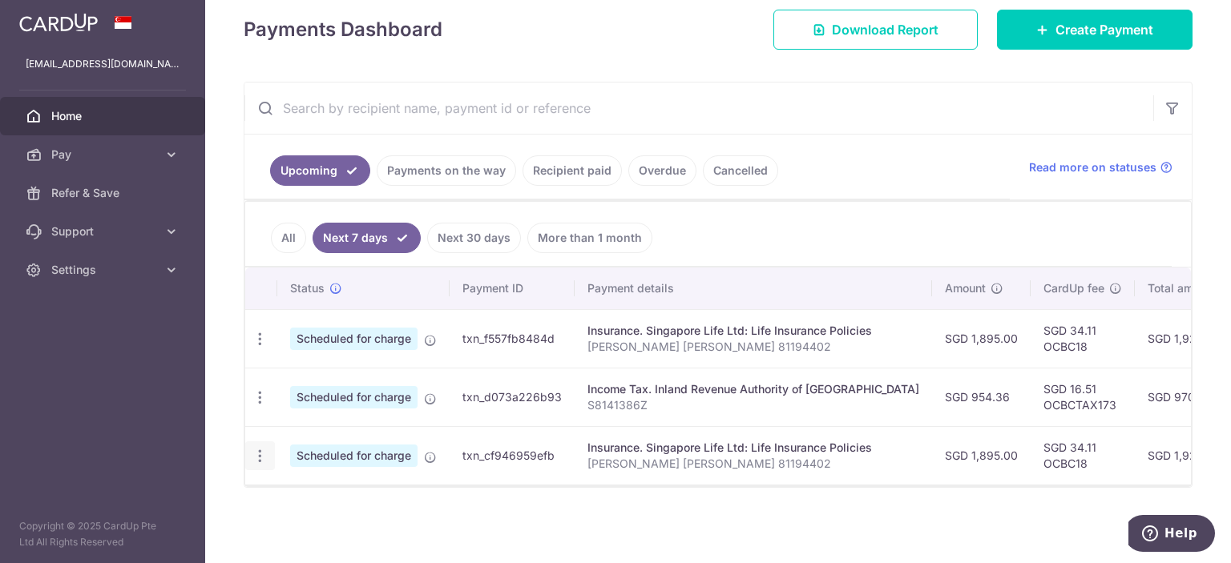
click at [268, 447] on div "Update payment Cancel payment" at bounding box center [260, 456] width 30 height 30
click at [261, 348] on icon "button" at bounding box center [260, 339] width 17 height 17
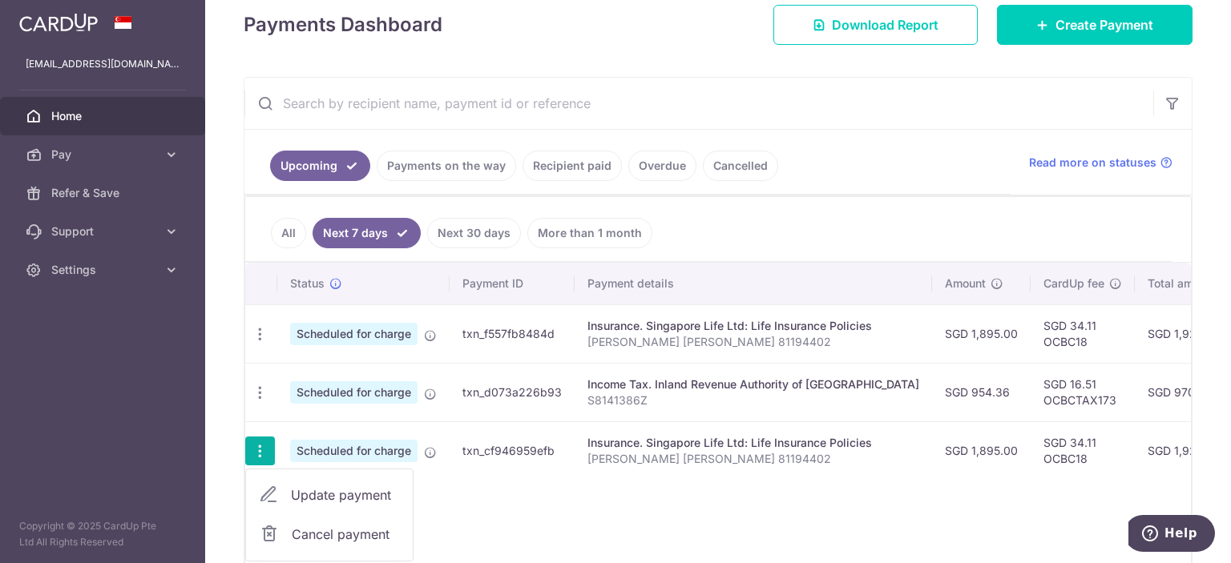
click at [315, 525] on span "Cancel payment" at bounding box center [345, 534] width 107 height 19
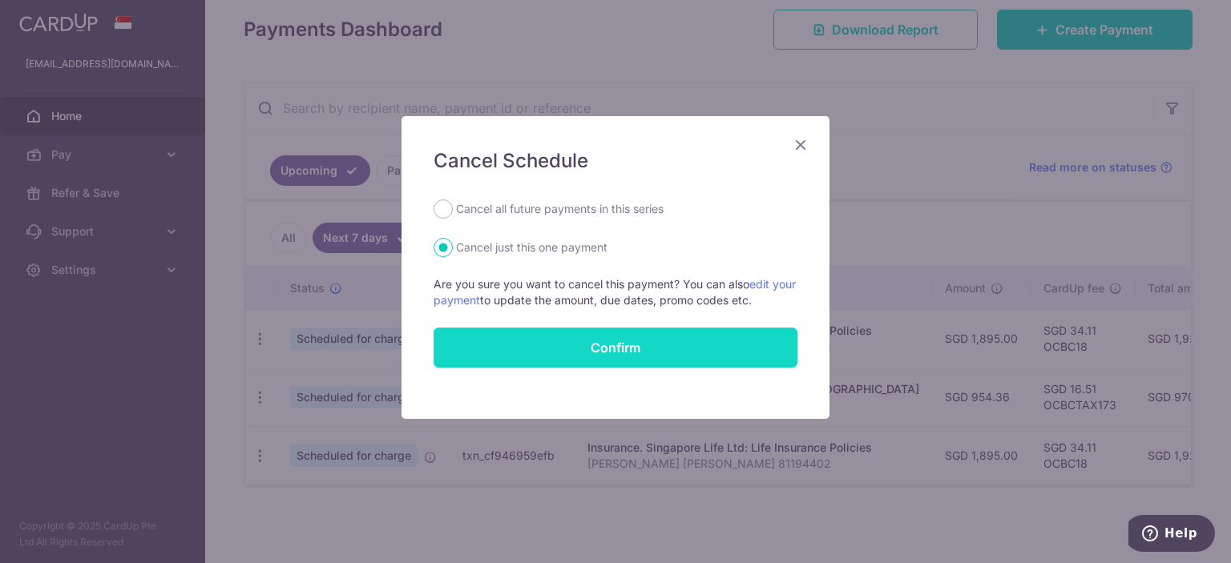
click at [559, 353] on button "Confirm" at bounding box center [615, 348] width 364 height 40
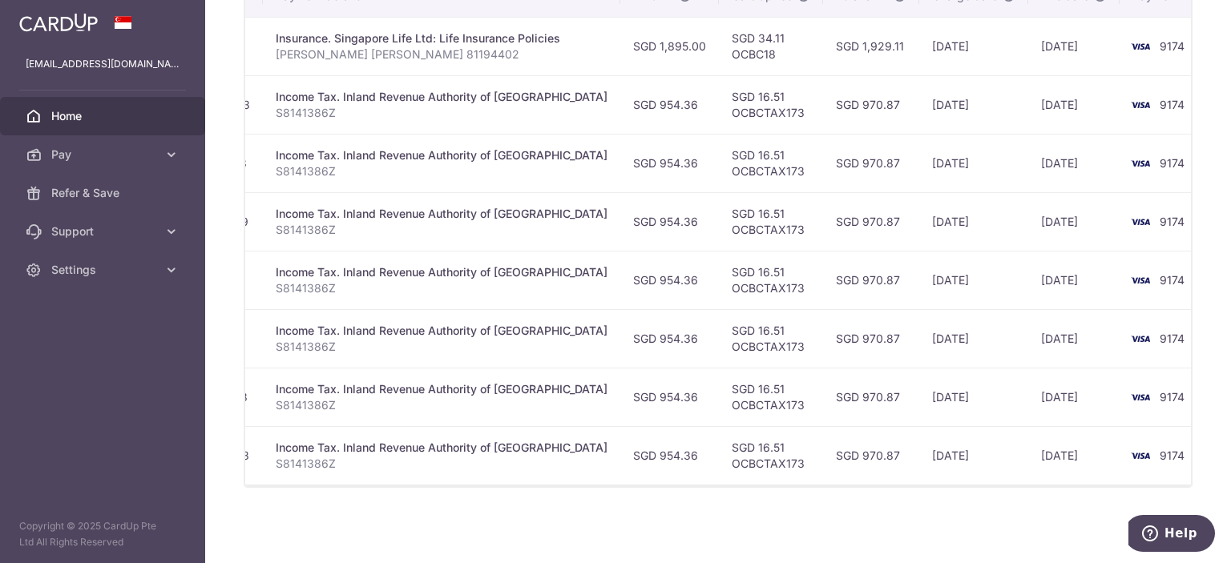
scroll to position [284, 0]
